Goal: Entertainment & Leisure: Consume media (video, audio)

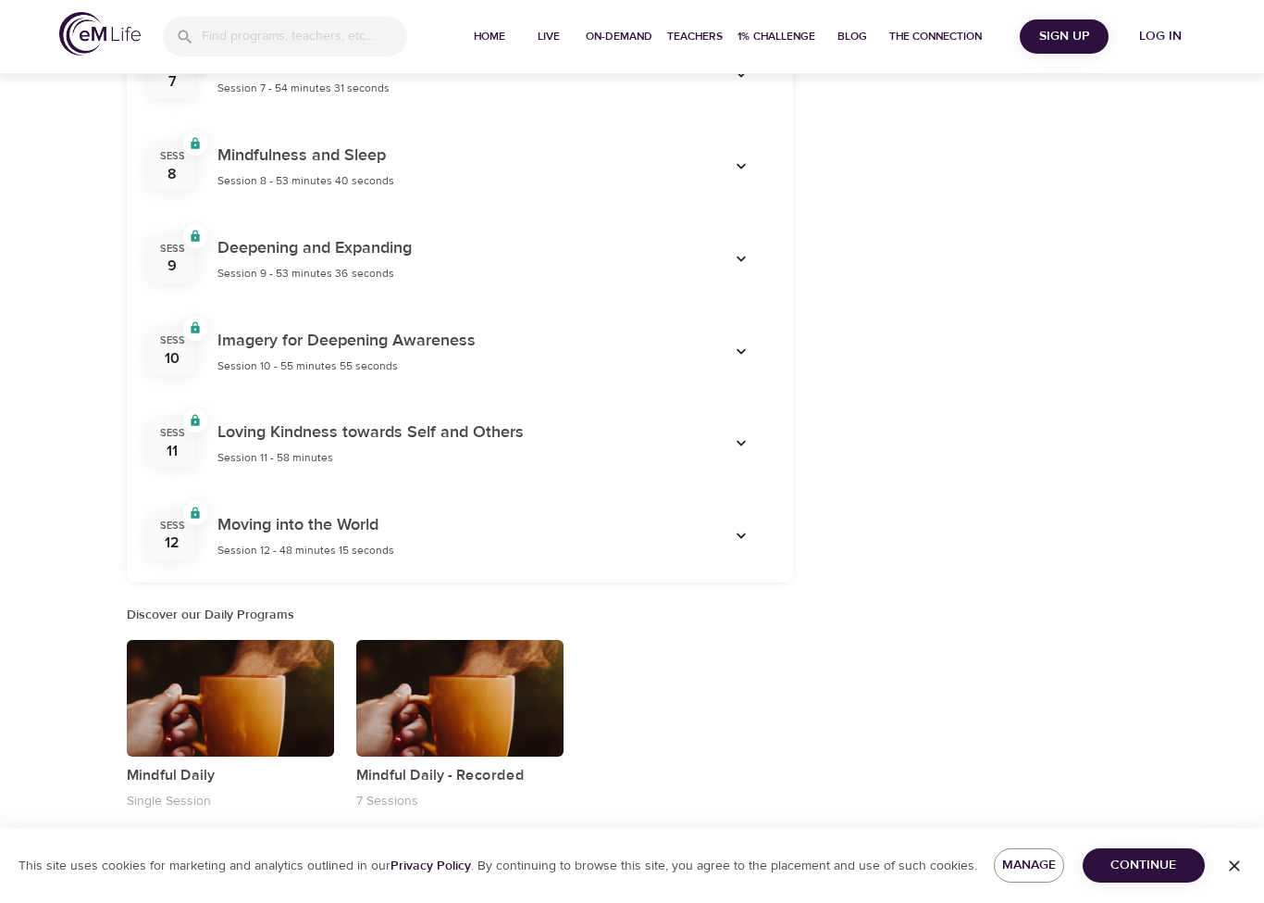
scroll to position [1389, 0]
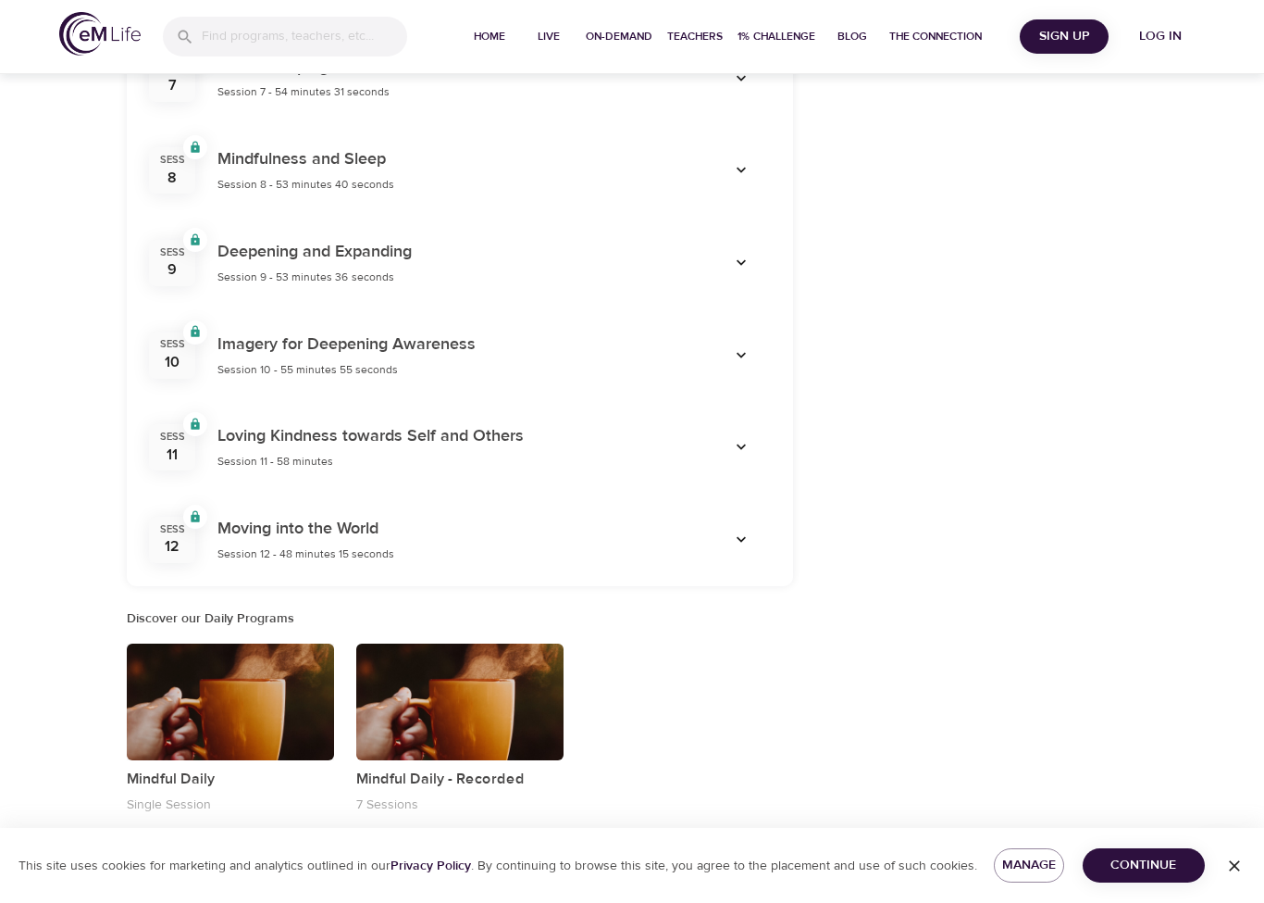
click at [277, 677] on div "button" at bounding box center [230, 701] width 207 height 117
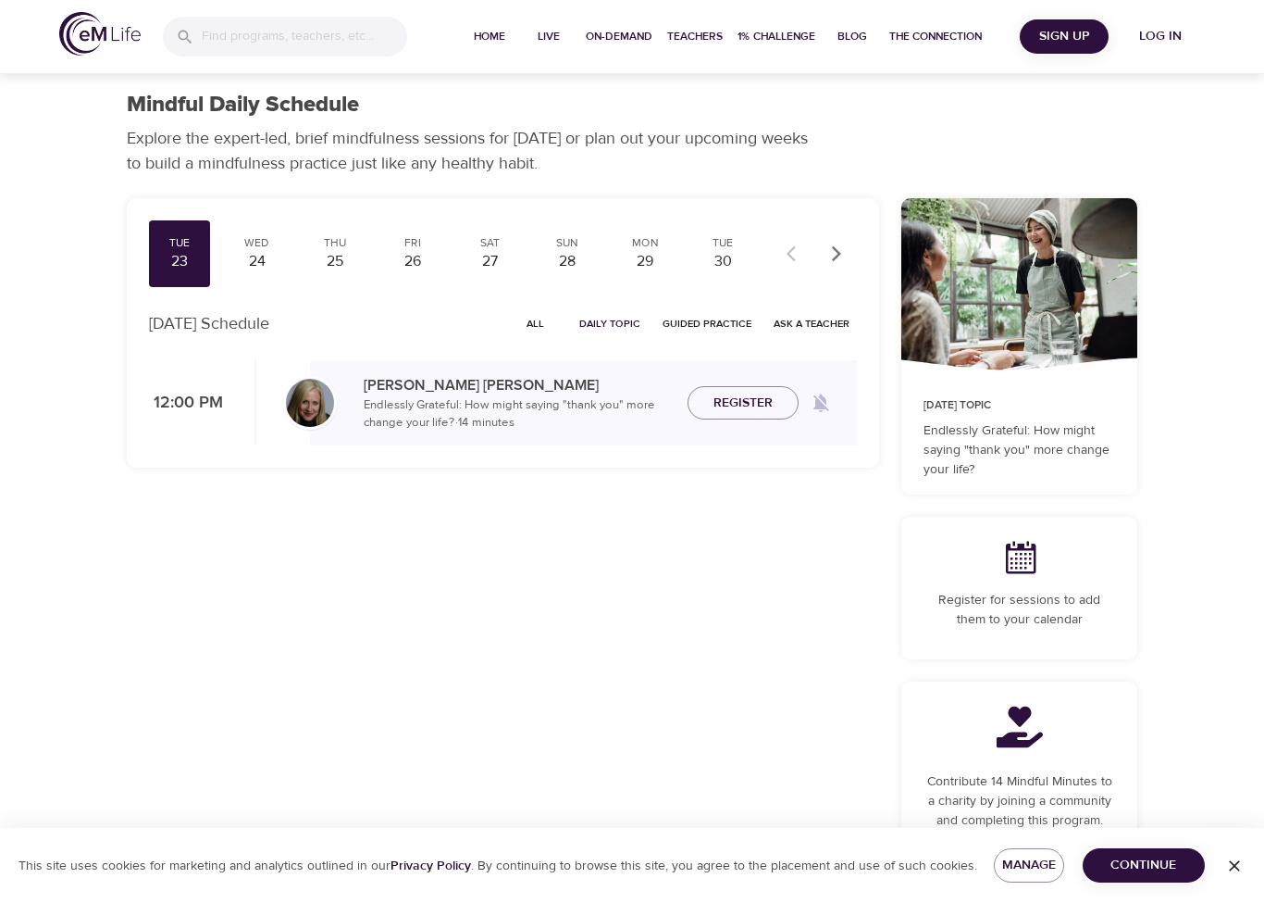
click at [504, 661] on div "Tue 23 Wed 24 Thu 25 Fri 26 Sat 27 Sun 28 Mon 29 Tue 30 Wed 1 Thu 2 Fri 3 Sat 4…" at bounding box center [503, 561] width 775 height 748
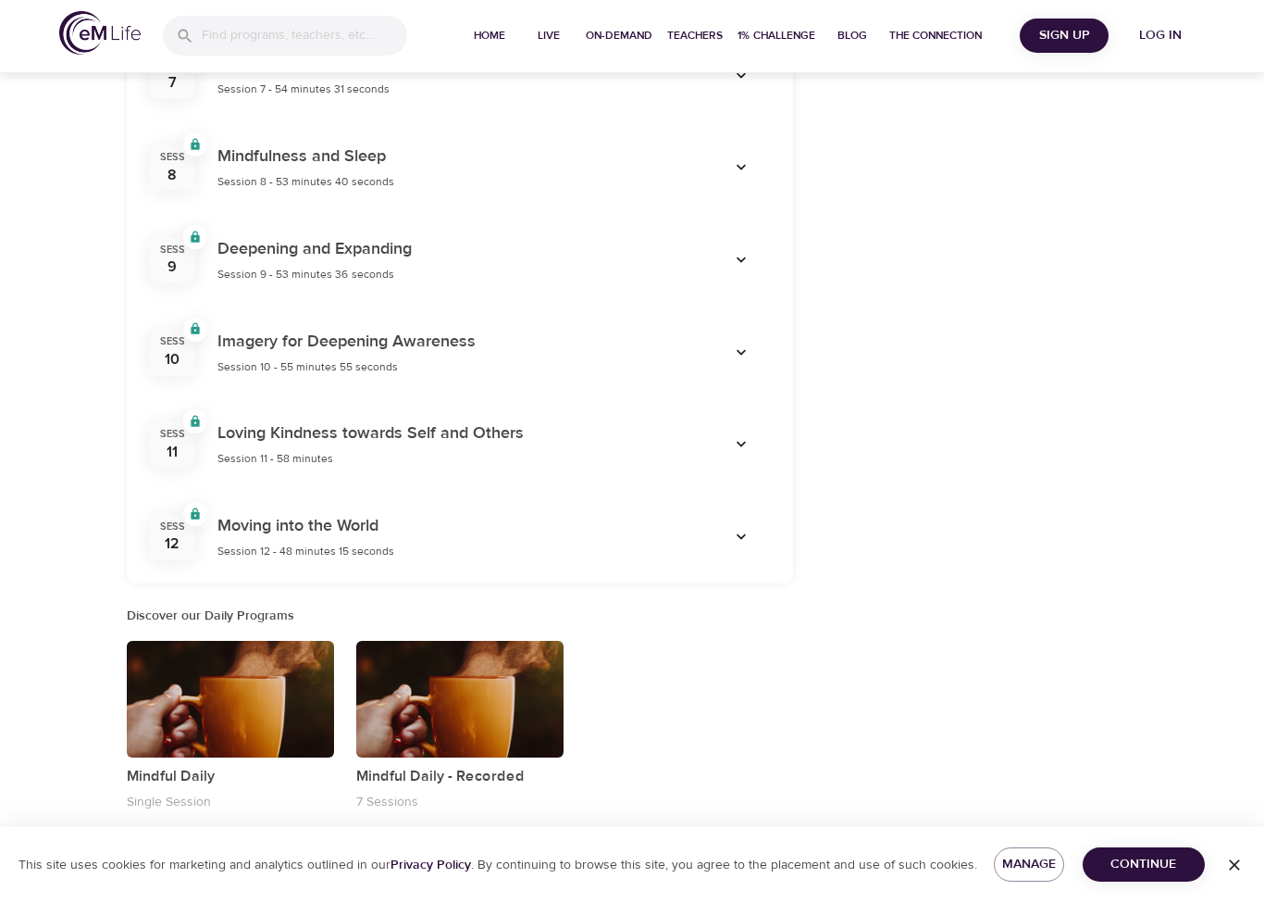
scroll to position [1389, 0]
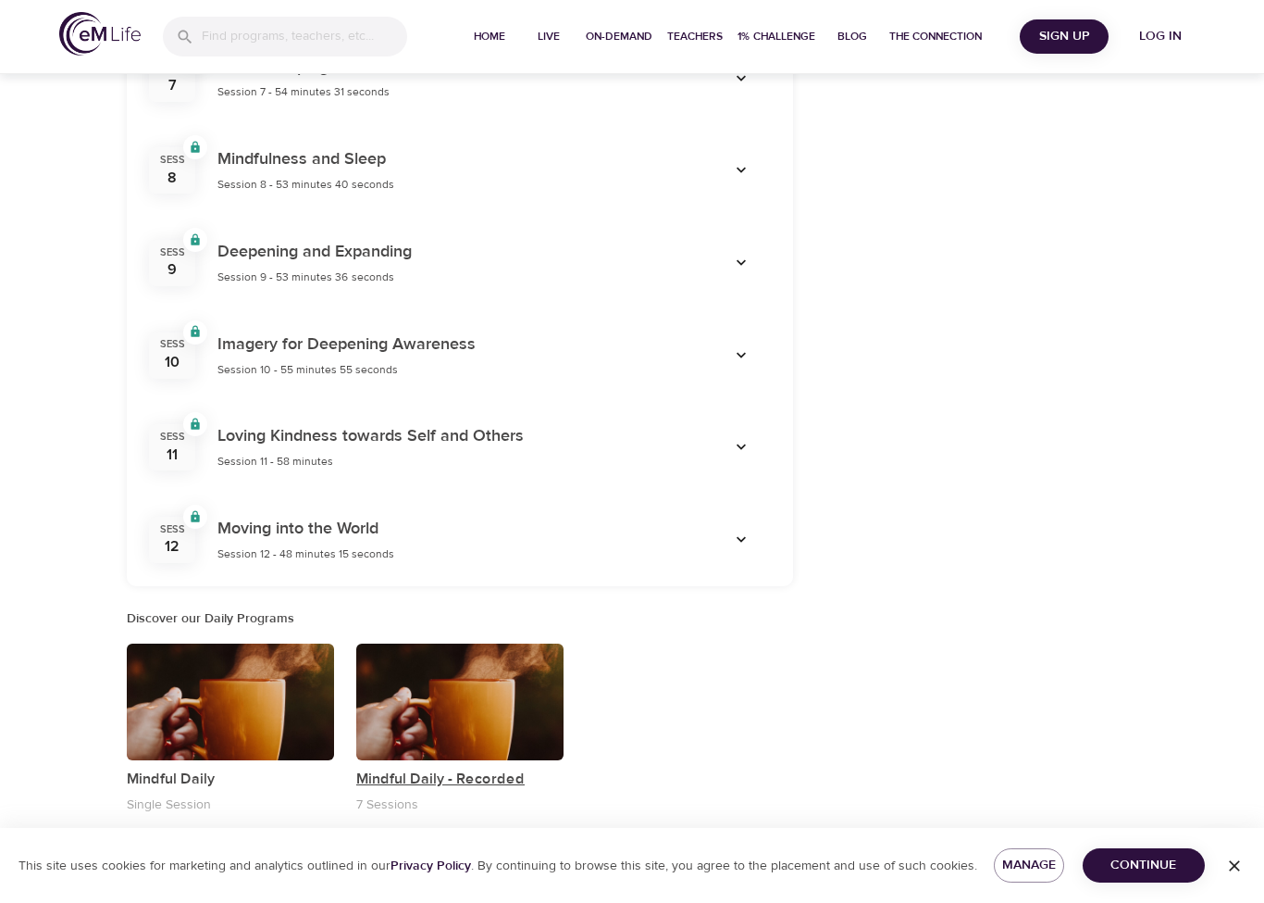
click at [493, 767] on p "Mindful Daily - Recorded" at bounding box center [459, 778] width 207 height 22
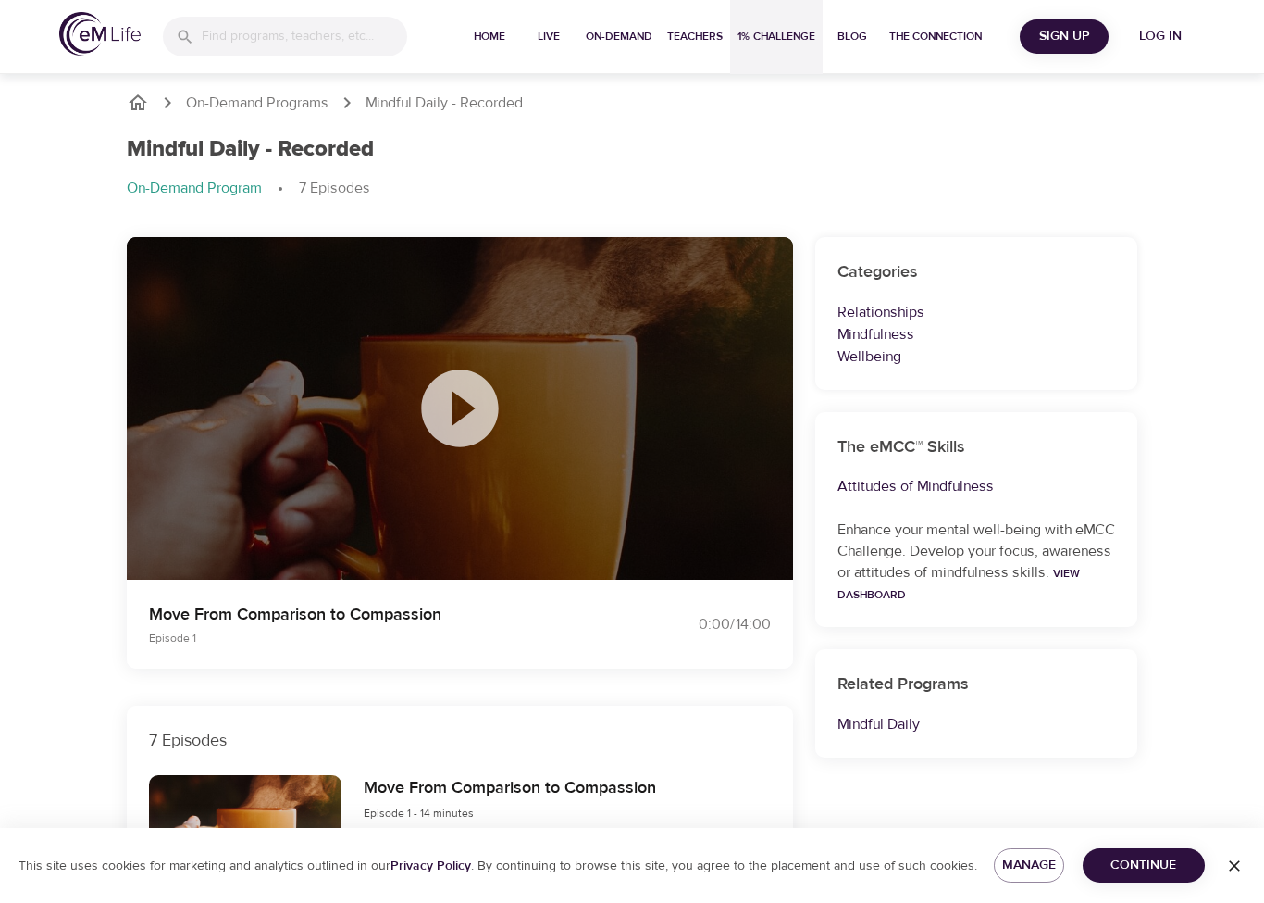
click at [778, 44] on span "1% Challenge" at bounding box center [777, 36] width 78 height 19
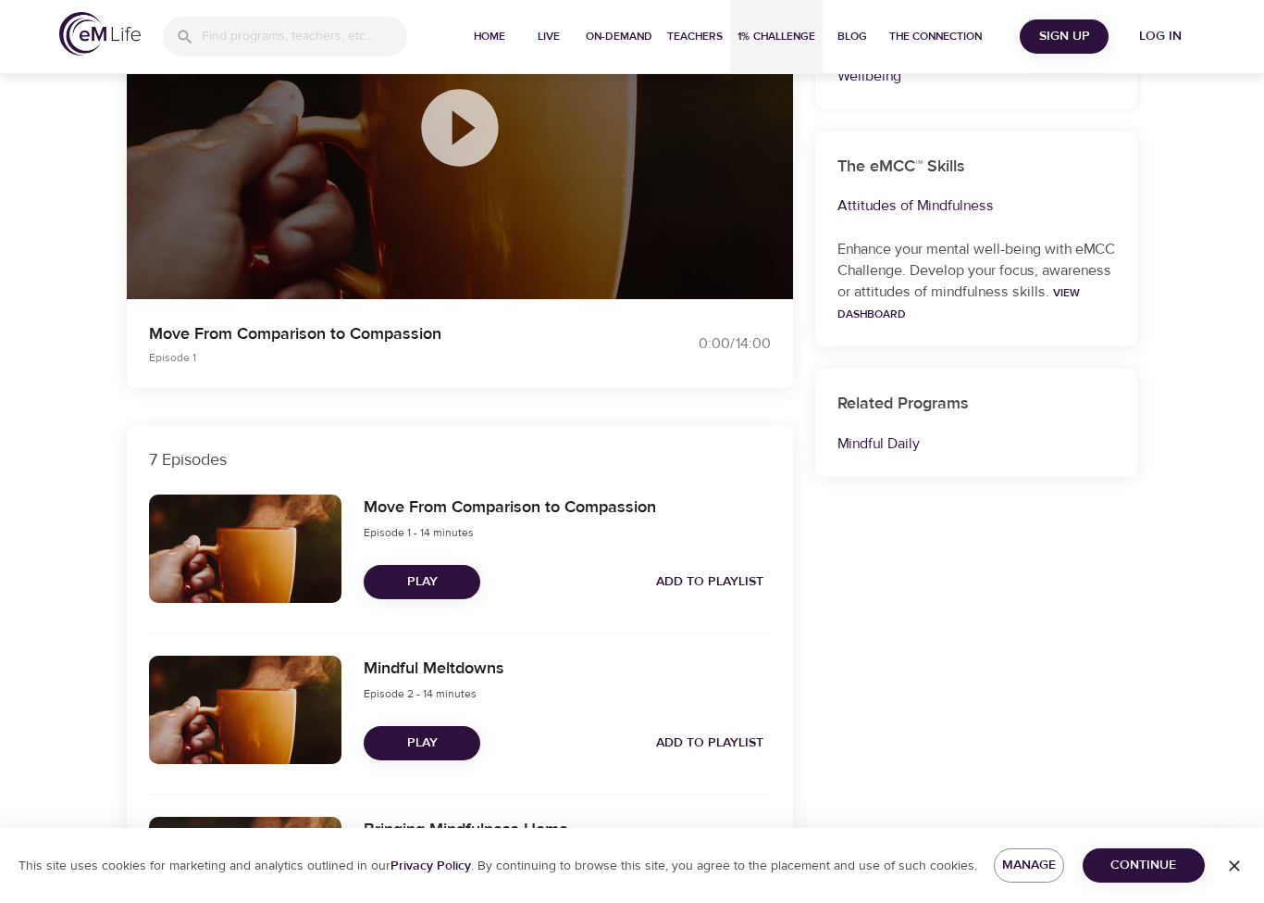
scroll to position [364, 0]
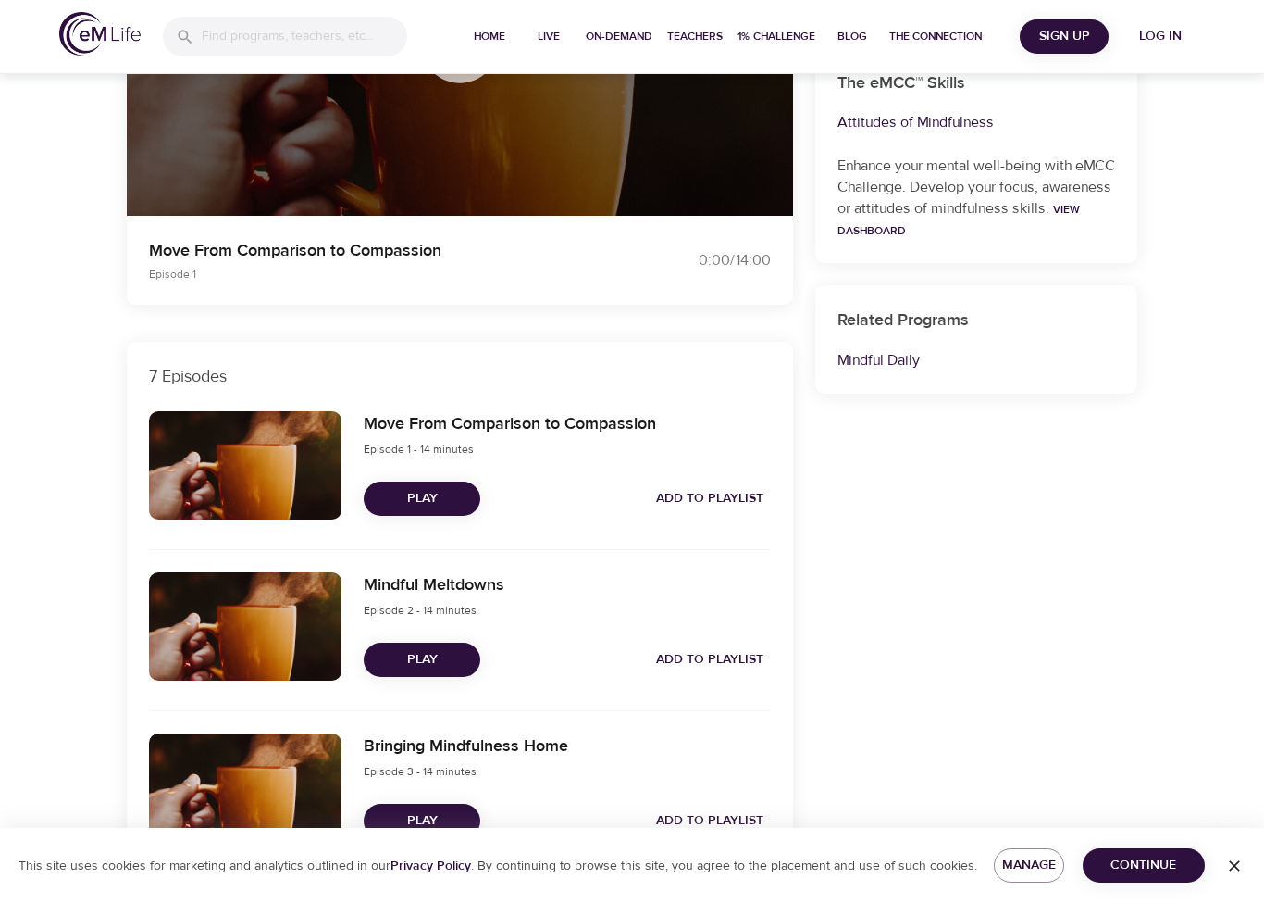
click at [579, 428] on h6 "Move From Comparison to Compassion" at bounding box center [510, 424] width 293 height 27
click at [414, 493] on span "Play" at bounding box center [422, 498] width 87 height 23
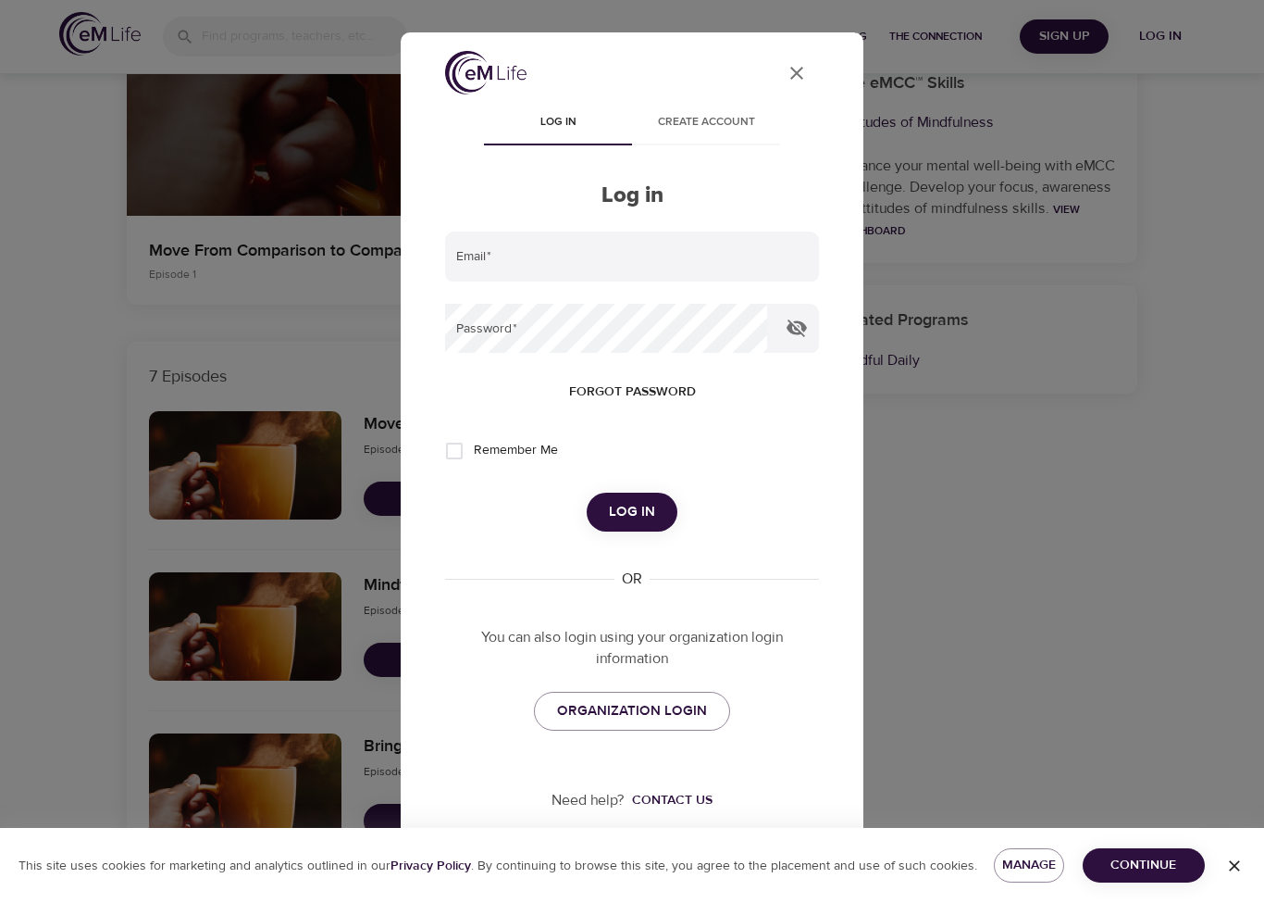
click at [788, 95] on button "User Profile" at bounding box center [797, 73] width 44 height 44
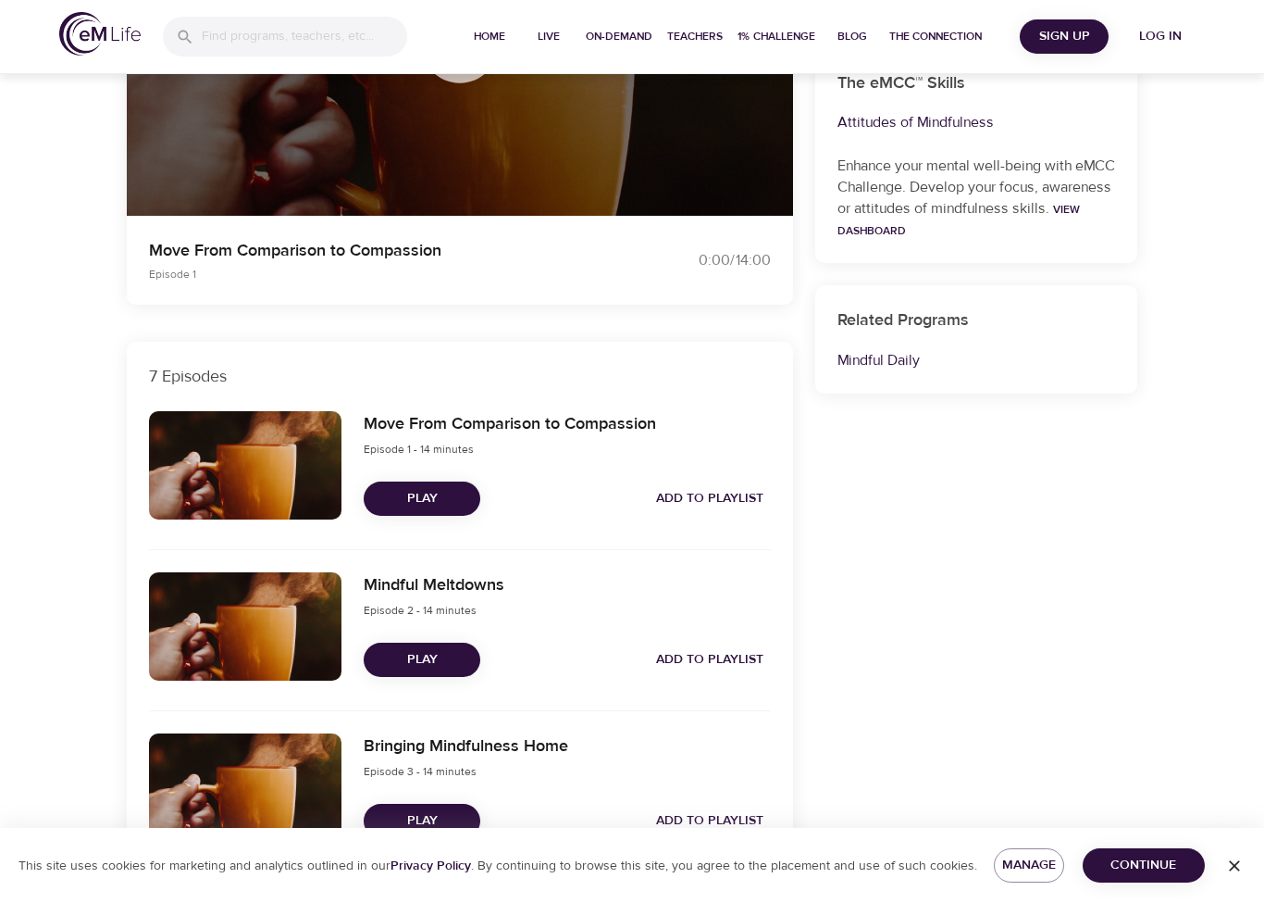
click at [1068, 35] on span "Sign Up" at bounding box center [1064, 36] width 74 height 23
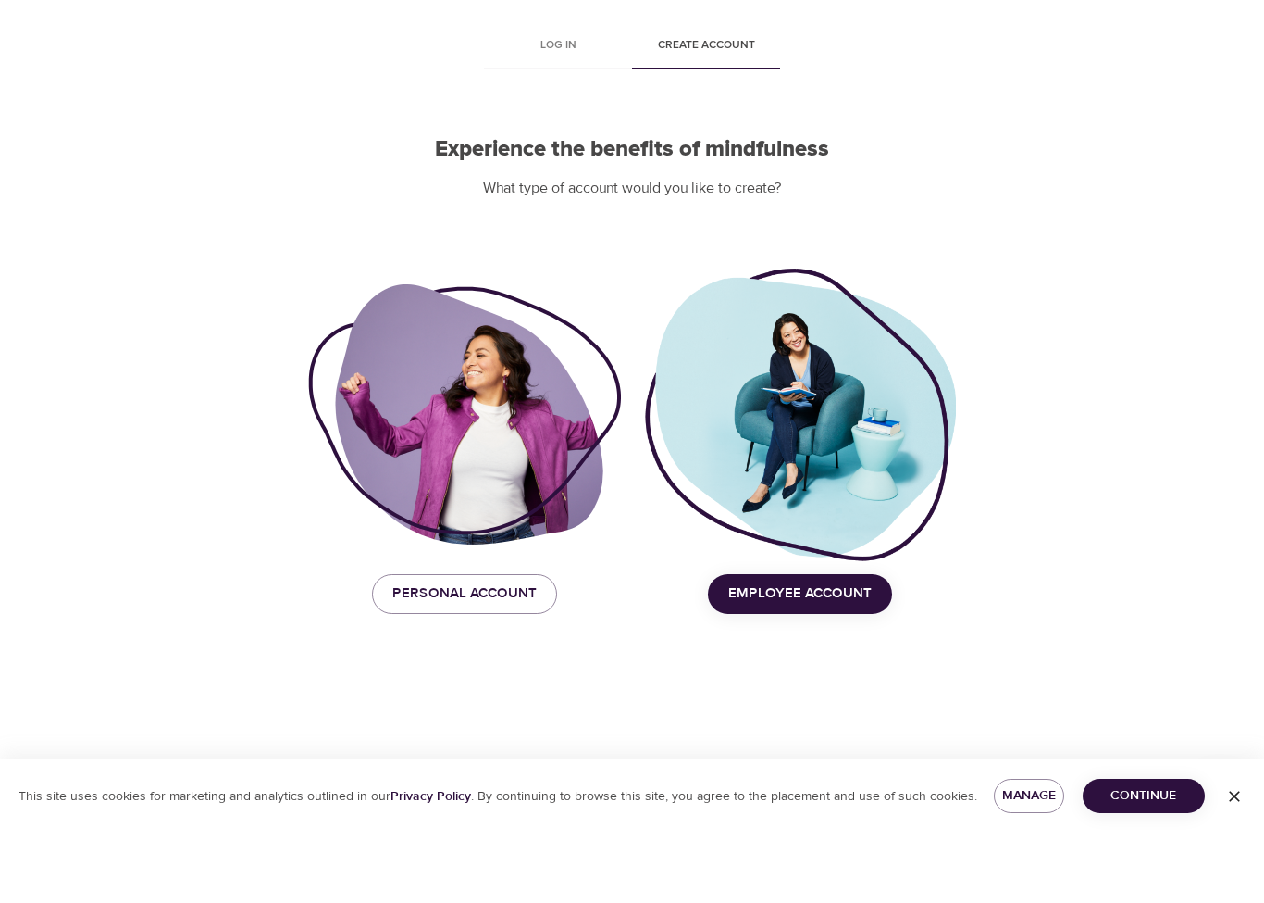
scroll to position [45, 0]
click at [1156, 853] on span "Continue" at bounding box center [1144, 864] width 93 height 23
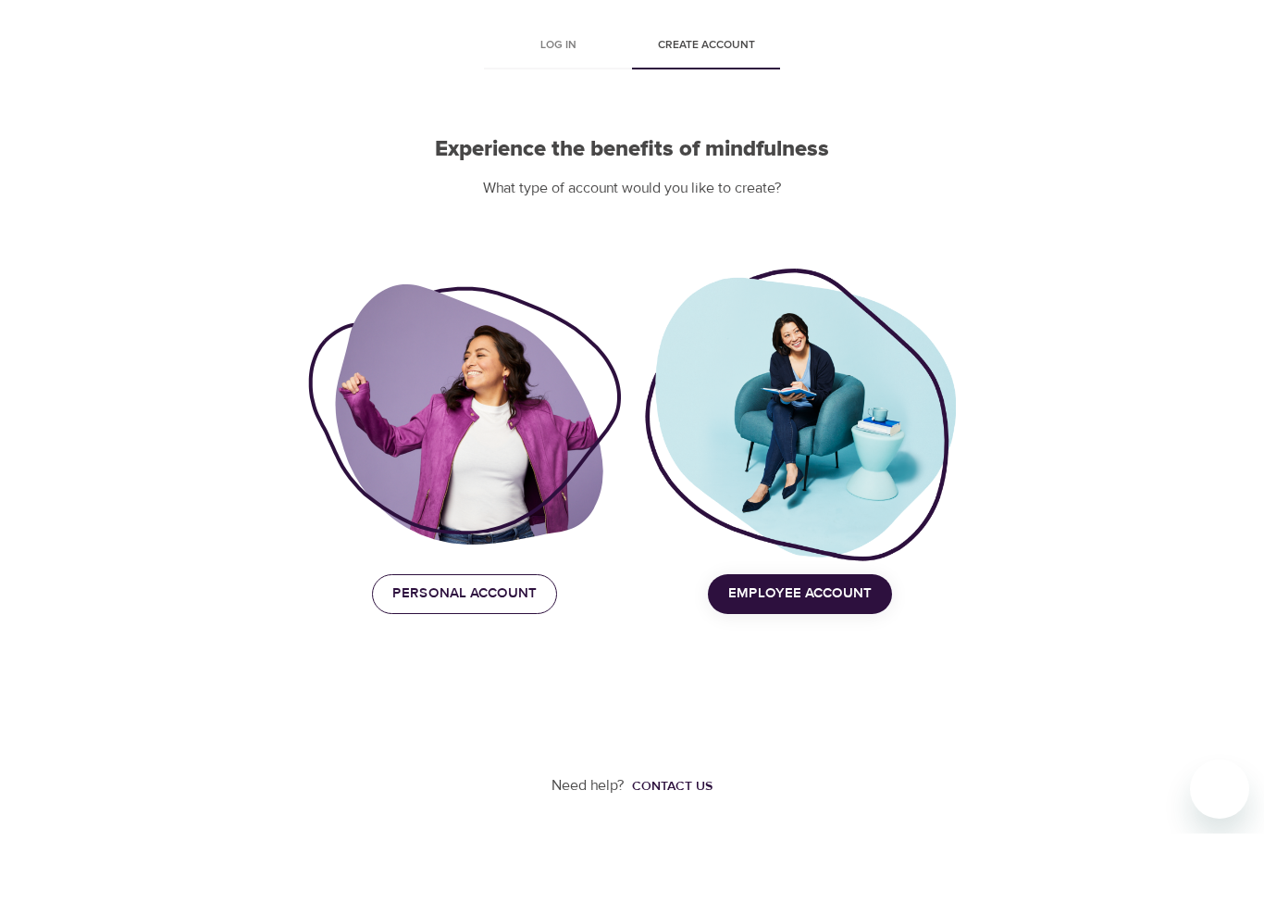
click at [499, 651] on span "Personal Account" at bounding box center [464, 663] width 144 height 24
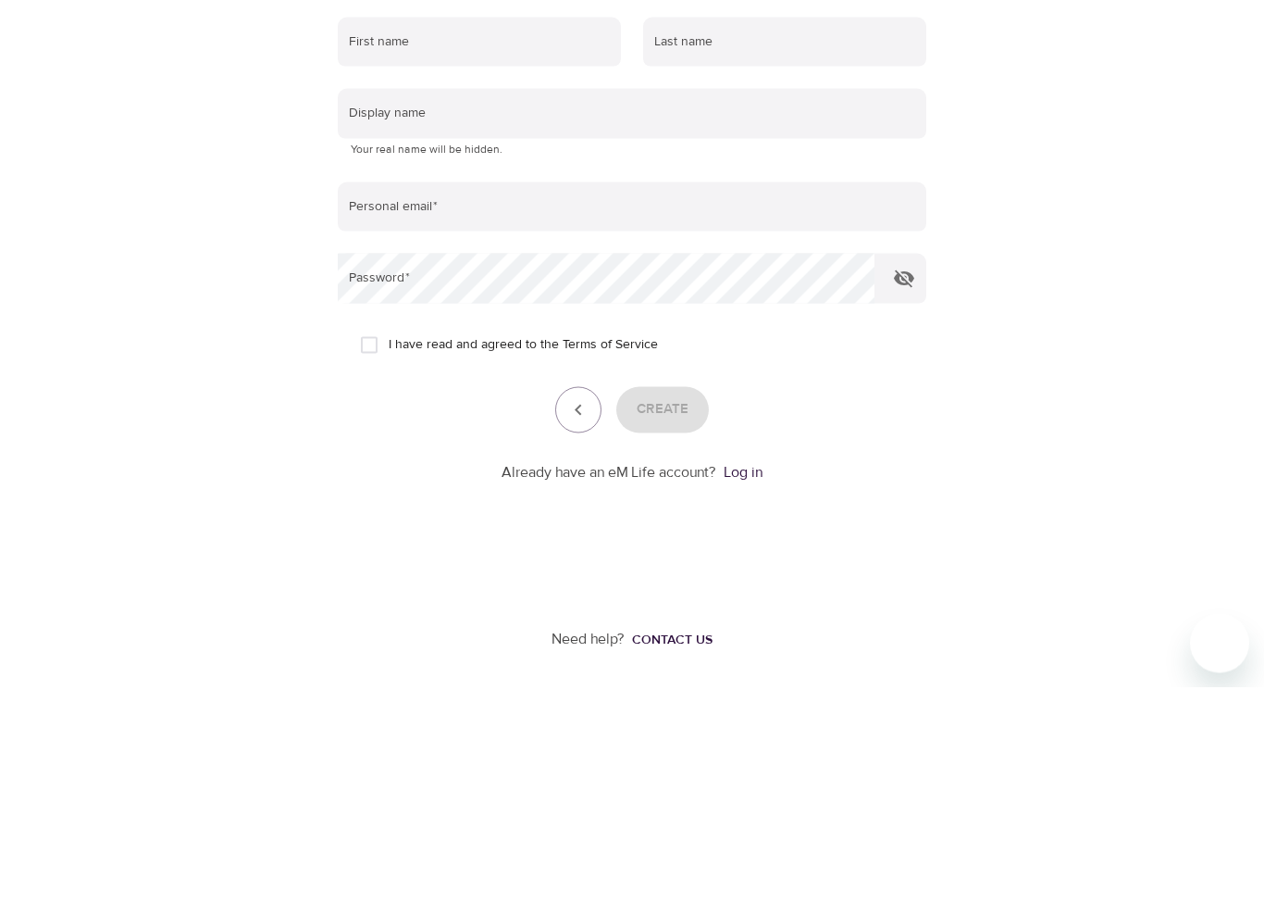
scroll to position [115, 0]
